Goal: Task Accomplishment & Management: Manage account settings

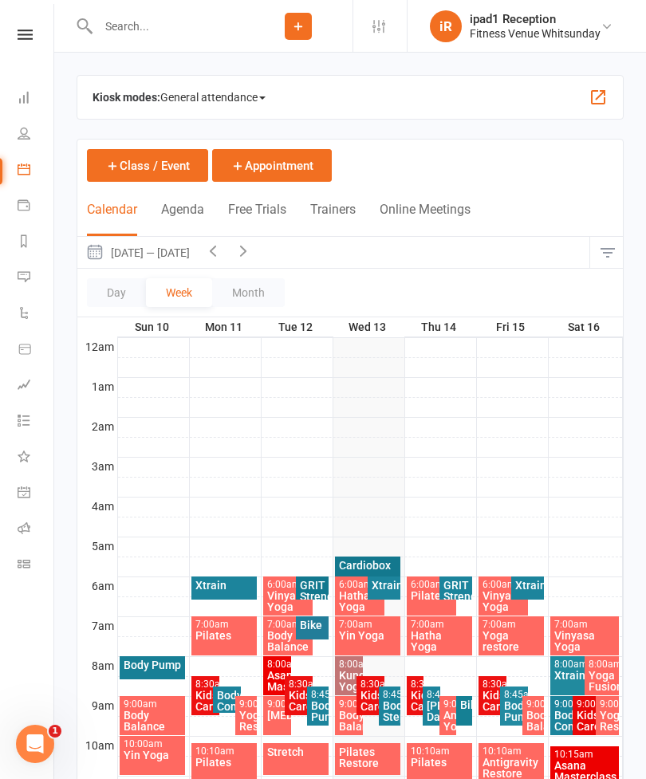
scroll to position [0, 2]
click at [0, 258] on html "Prospect Member Non-attending contact Class / event Appointment Task Bulk messa…" at bounding box center [323, 669] width 646 height 1339
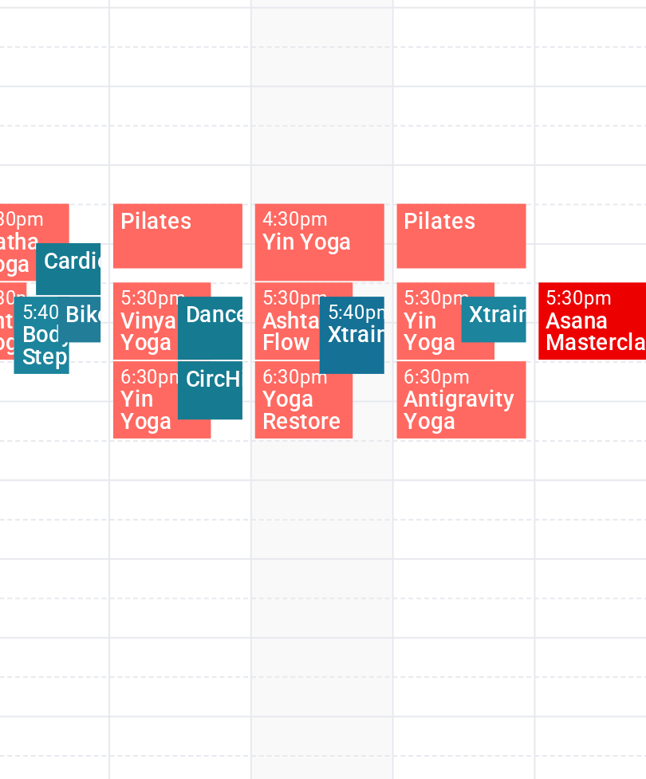
scroll to position [533, 0]
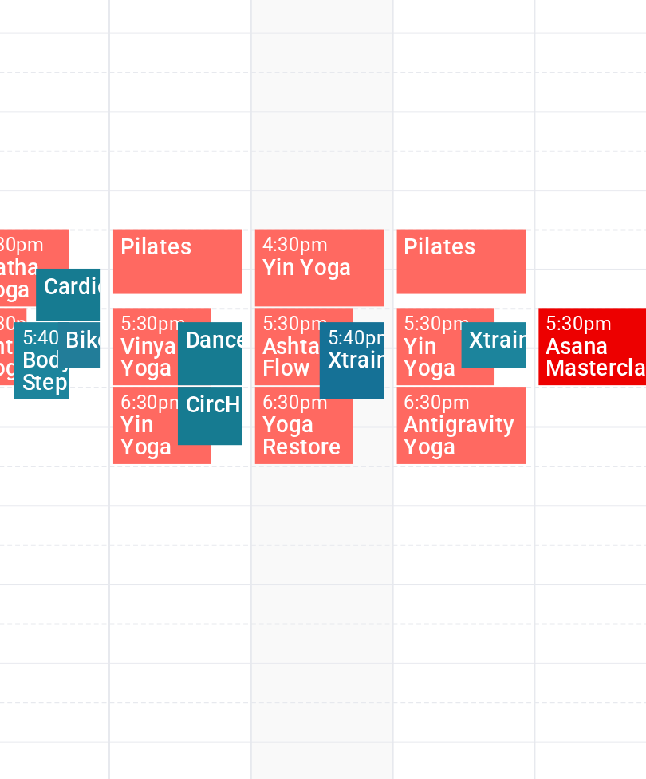
click at [371, 522] on div "Xtrain" at bounding box center [384, 527] width 26 height 11
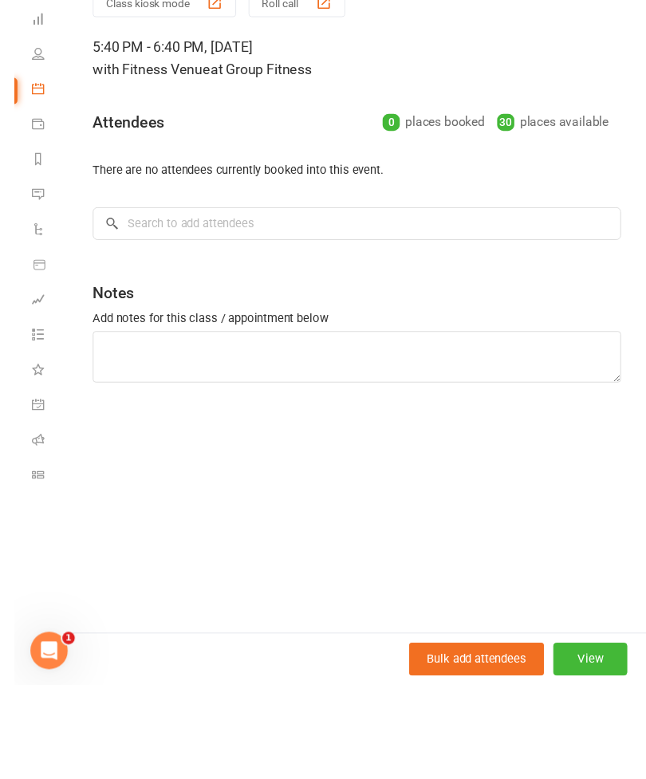
scroll to position [524, 0]
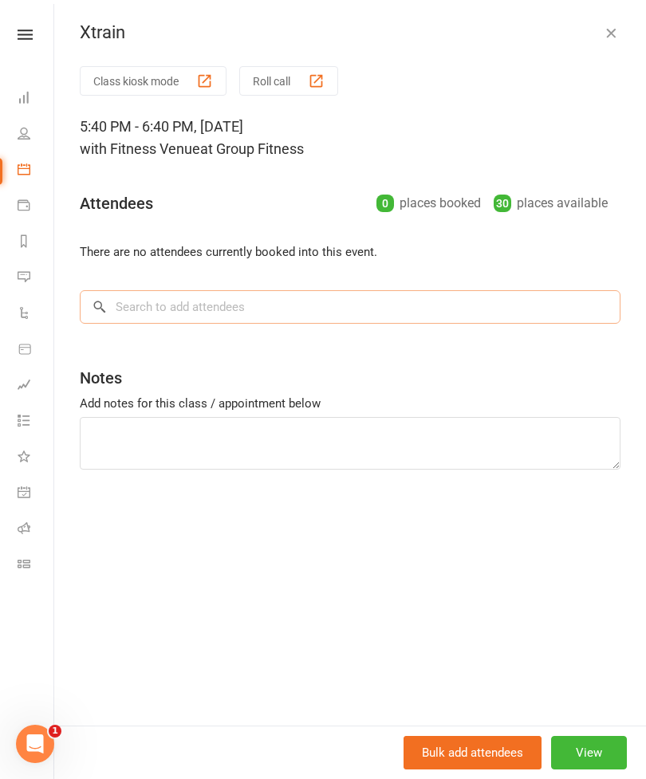
click at [186, 297] on input "search" at bounding box center [350, 306] width 541 height 33
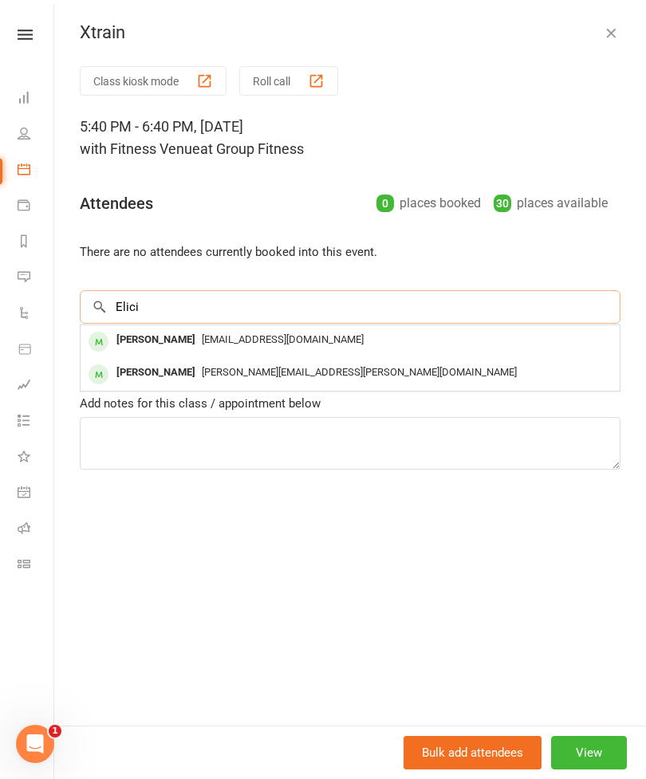
type input "Elici"
click at [181, 336] on div "Elicia Nichols" at bounding box center [156, 339] width 92 height 23
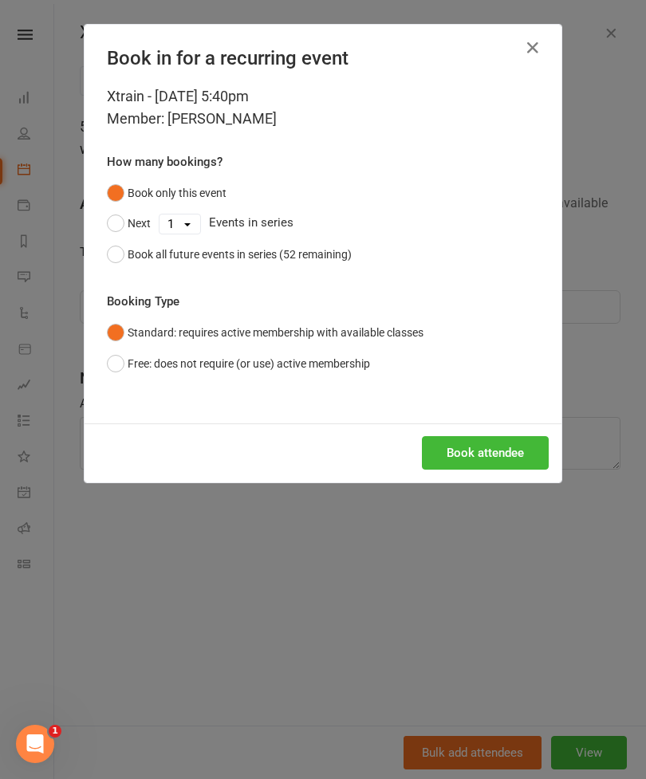
click at [491, 453] on button "Book attendee" at bounding box center [485, 452] width 127 height 33
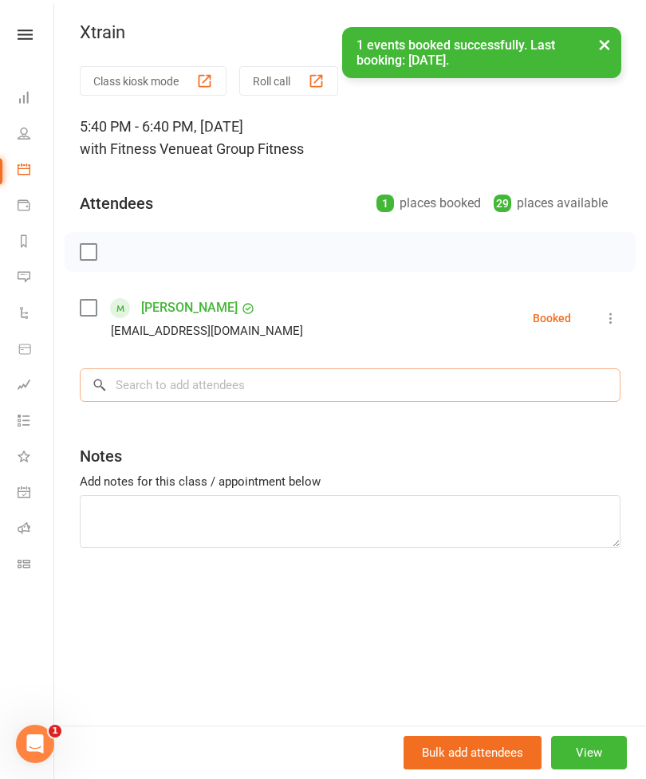
click at [186, 391] on input "search" at bounding box center [350, 384] width 541 height 33
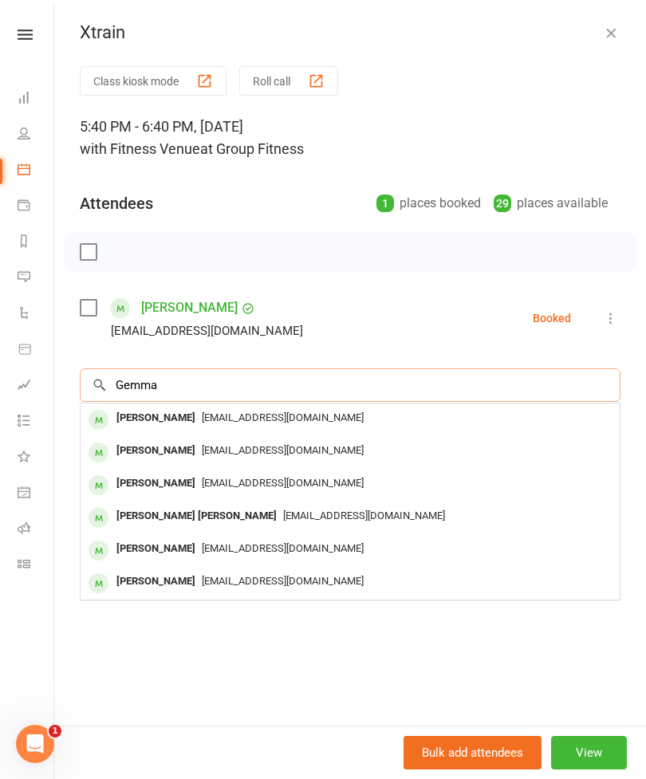
type input "Gemma"
click at [211, 419] on span "gemmagiller@outlook.com" at bounding box center [283, 417] width 162 height 12
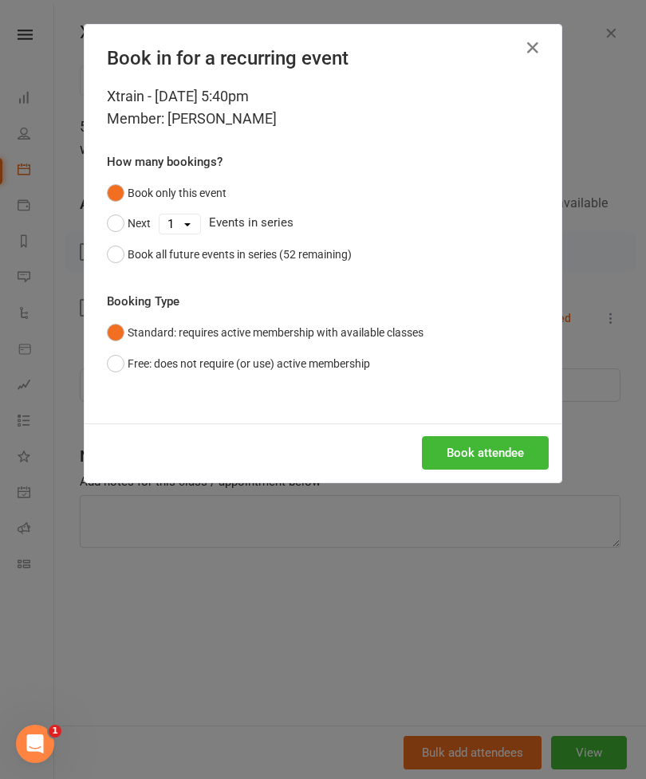
click at [487, 453] on button "Book attendee" at bounding box center [485, 452] width 127 height 33
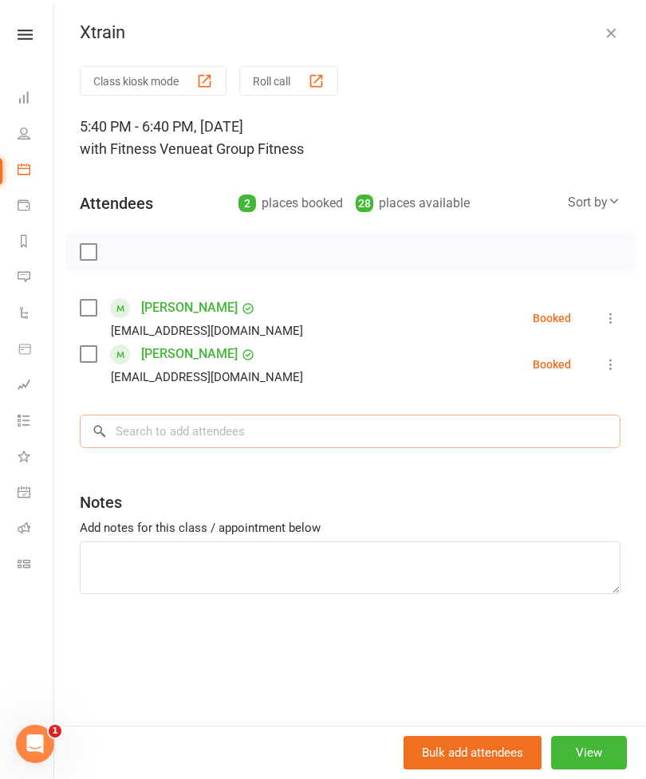
click at [238, 442] on input "search" at bounding box center [350, 431] width 541 height 33
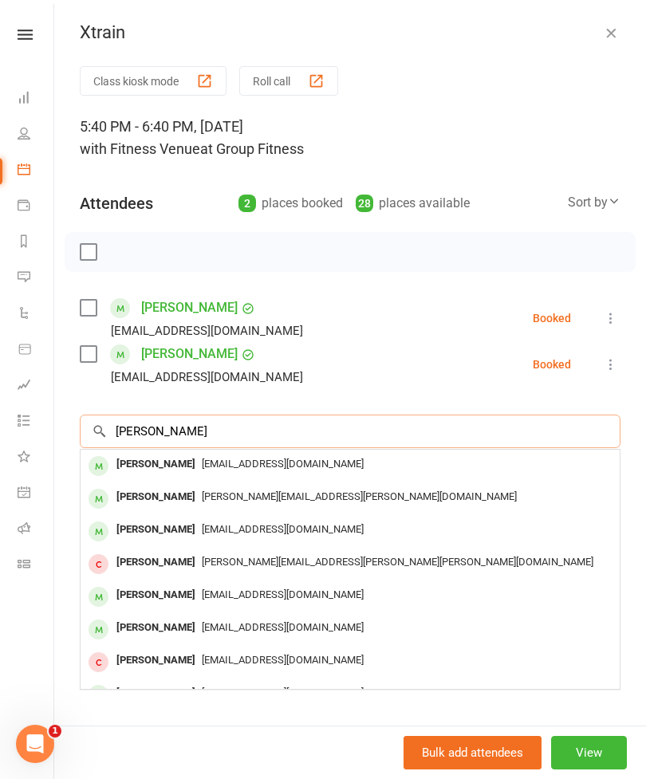
type input "Clara"
click at [250, 463] on span "Clairetravieso@gmail.com" at bounding box center [283, 464] width 162 height 12
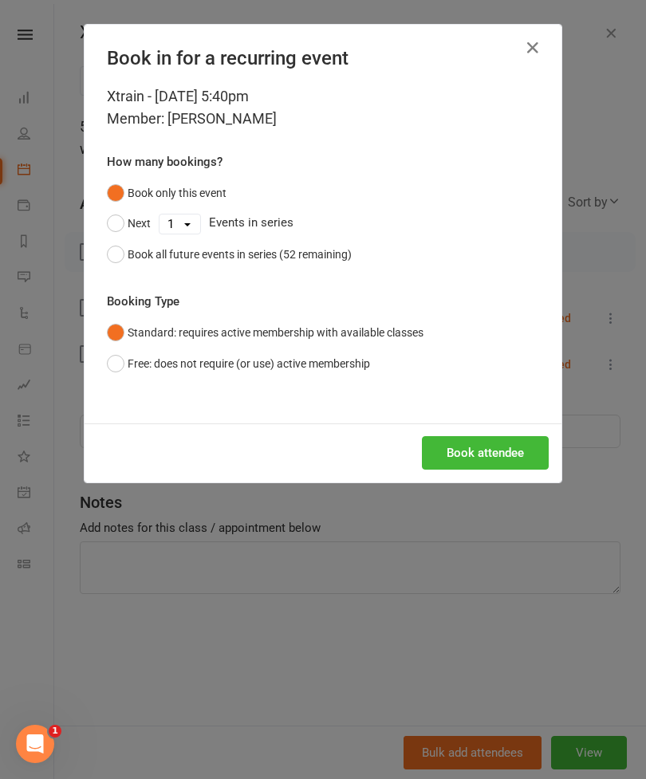
click at [493, 444] on button "Book attendee" at bounding box center [485, 452] width 127 height 33
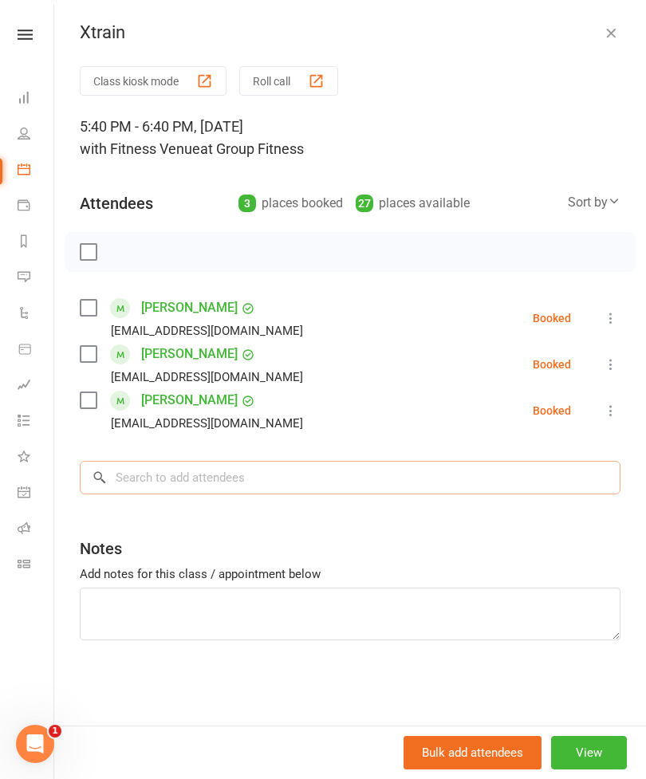
click at [179, 472] on input "search" at bounding box center [350, 477] width 541 height 33
click at [189, 482] on input "search" at bounding box center [350, 477] width 541 height 33
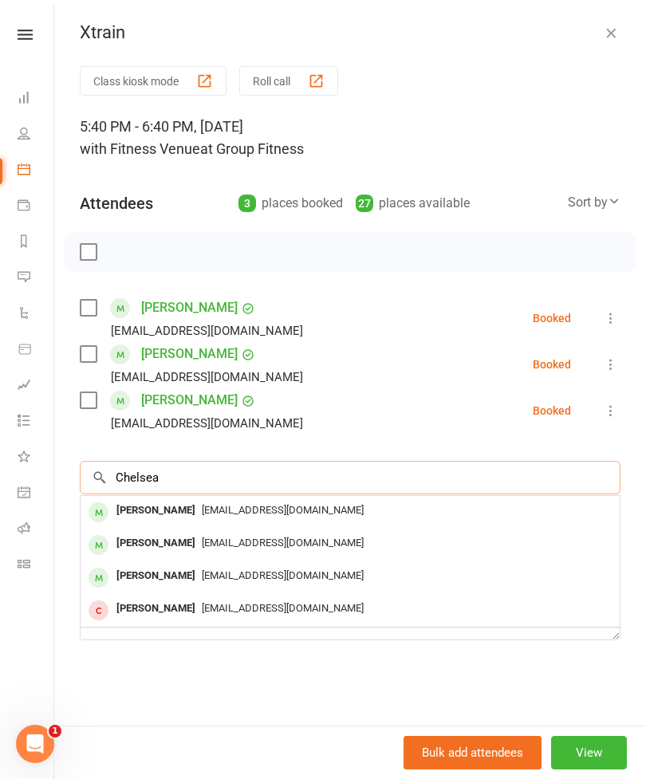
type input "Chelsea"
click at [218, 546] on span "Chelseaherbert2020@gmail.com" at bounding box center [283, 543] width 162 height 12
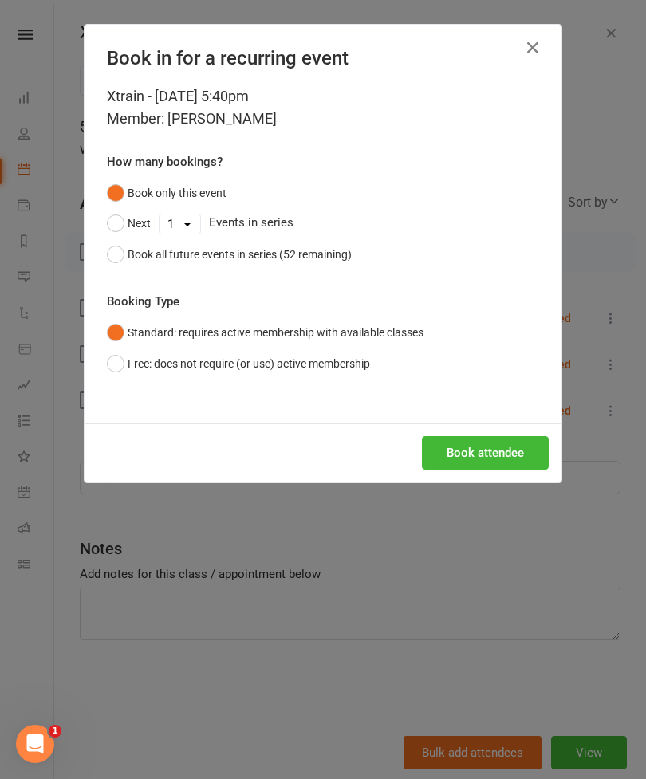
click at [502, 452] on button "Book attendee" at bounding box center [485, 452] width 127 height 33
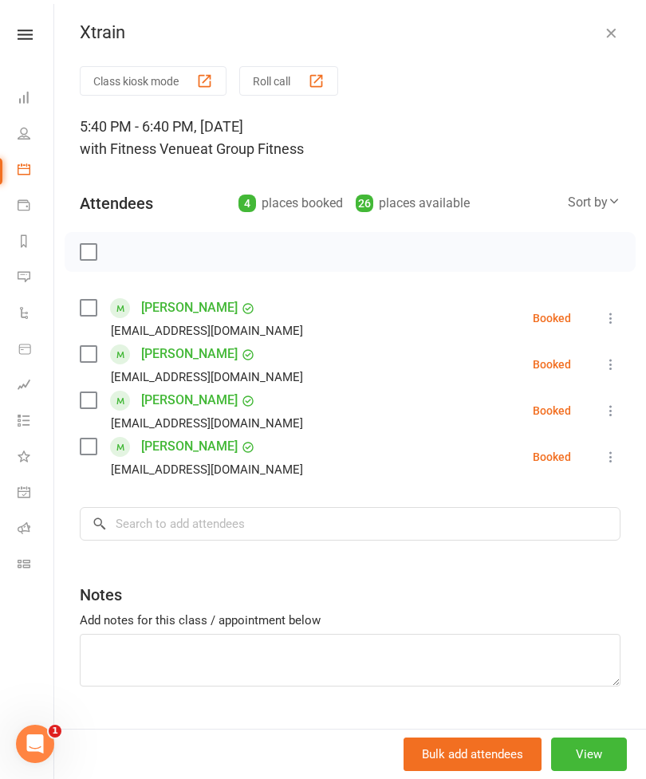
click at [81, 246] on label at bounding box center [88, 252] width 16 height 16
click at [123, 251] on icon "button" at bounding box center [124, 252] width 18 height 18
